Goal: Find specific page/section: Find specific page/section

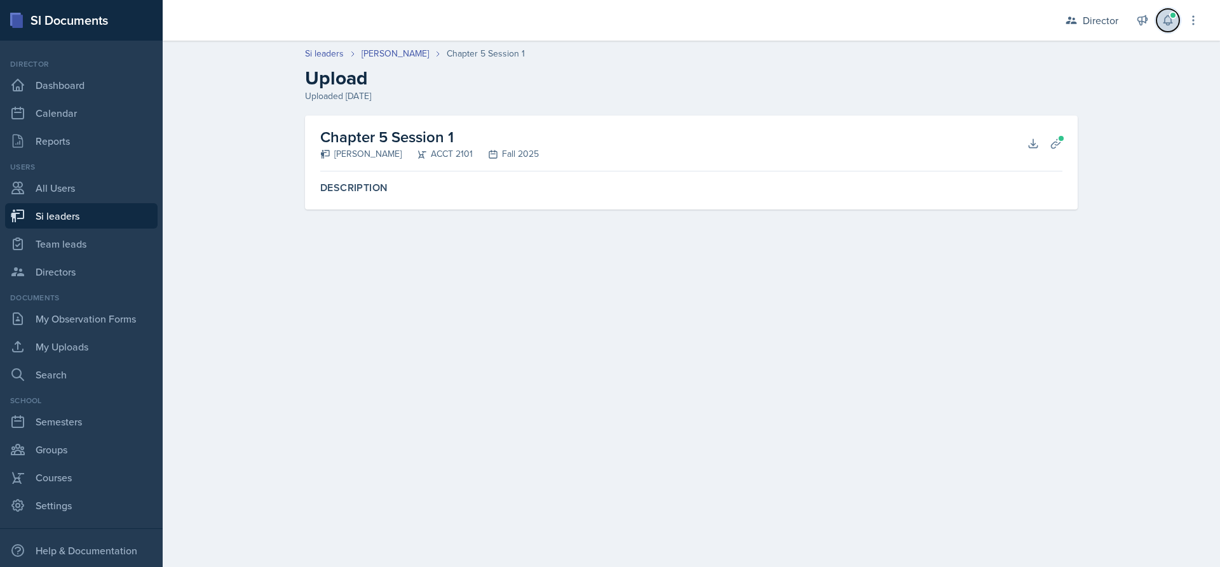
click at [1168, 24] on icon at bounding box center [1167, 21] width 8 height 10
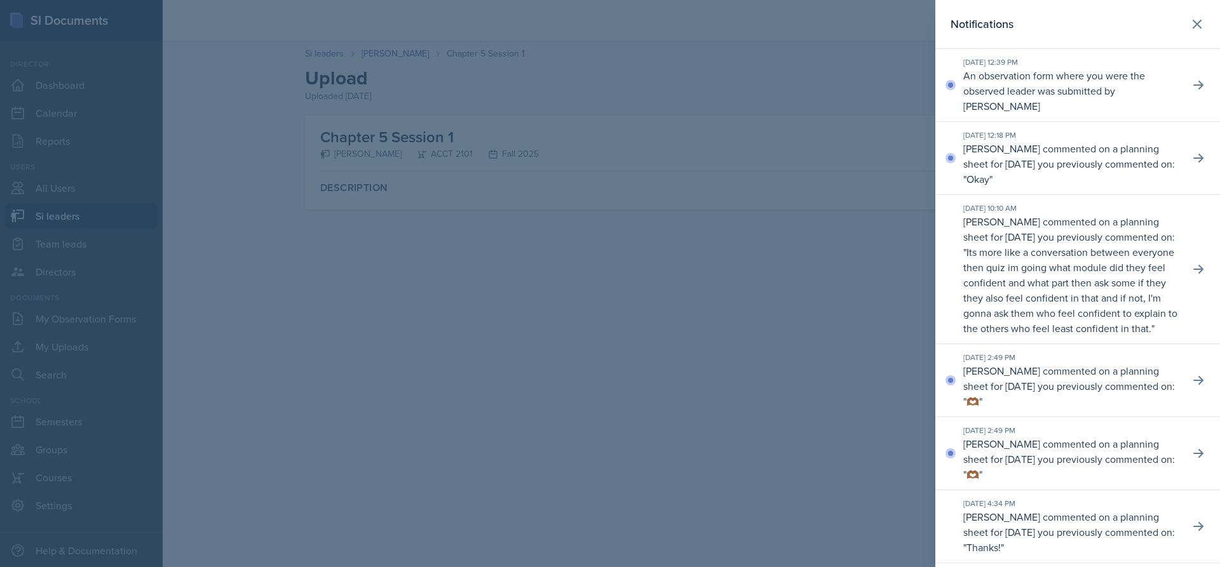
click at [1187, 73] on div "Oct 8th, 2025 12:39 PM An observation form where you were the observed leader w…" at bounding box center [1077, 85] width 285 height 73
click at [1197, 95] on div "Oct 8th, 2025 12:39 PM An observation form where you were the observed leader w…" at bounding box center [1077, 85] width 285 height 73
click at [1192, 81] on icon at bounding box center [1198, 85] width 13 height 13
